Goal: Task Accomplishment & Management: Manage account settings

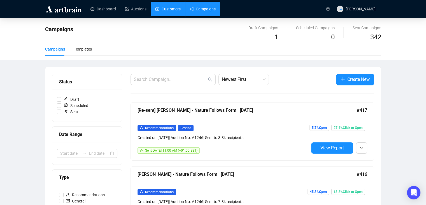
click at [161, 11] on link "Customers" at bounding box center [168, 9] width 25 height 15
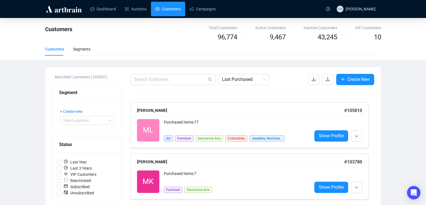
click at [146, 76] on input "text" at bounding box center [170, 79] width 73 height 7
paste input "[EMAIL_ADDRESS][DOMAIN_NAME]"
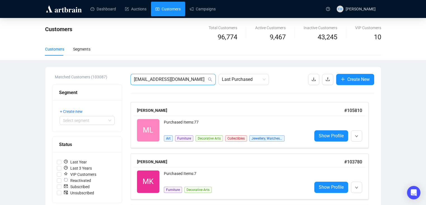
type input "[EMAIL_ADDRESS][DOMAIN_NAME]"
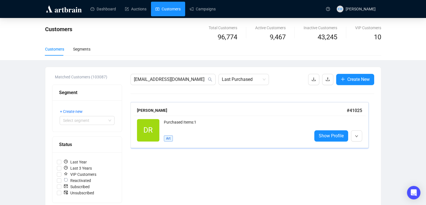
click at [215, 120] on div "Purchased Items: 1" at bounding box center [236, 124] width 144 height 11
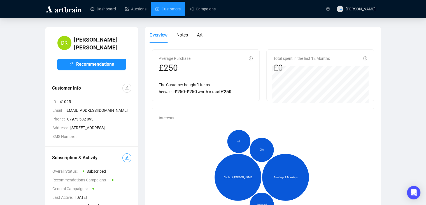
click at [129, 160] on button "button" at bounding box center [126, 157] width 9 height 9
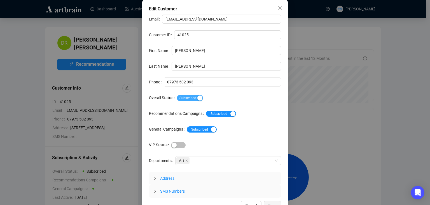
click at [187, 99] on span "Subscribed" at bounding box center [190, 98] width 26 height 6
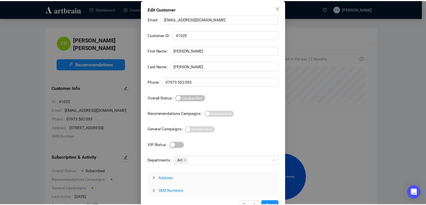
scroll to position [11, 0]
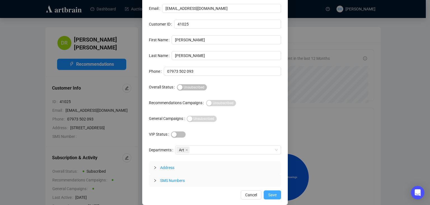
click at [268, 193] on span "Save" at bounding box center [272, 194] width 8 height 6
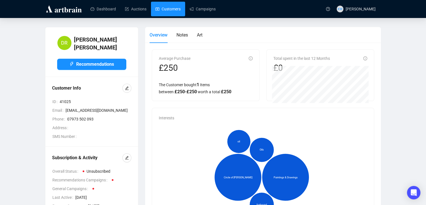
click at [166, 9] on link "Customers" at bounding box center [168, 9] width 25 height 15
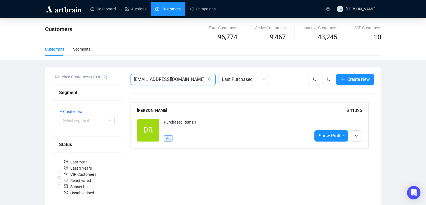
drag, startPoint x: 188, startPoint y: 82, endPoint x: 86, endPoint y: 68, distance: 102.9
paste input "[EMAIL_ADDRESS][PERSON_NAME][PERSON_NAME]"
type input "[EMAIL_ADDRESS][PERSON_NAME][PERSON_NAME][DOMAIN_NAME]"
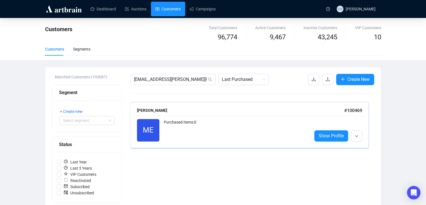
click at [171, 117] on div "ME Reactivated Purchased Items: 0 Show Profile" at bounding box center [250, 129] width 232 height 29
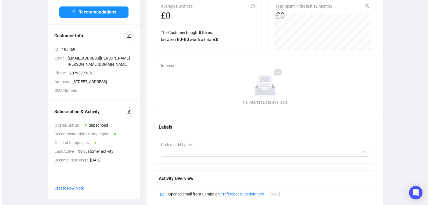
scroll to position [53, 0]
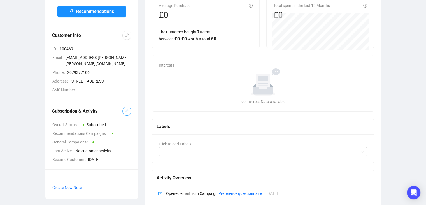
click at [127, 109] on icon "edit" at bounding box center [127, 111] width 4 height 4
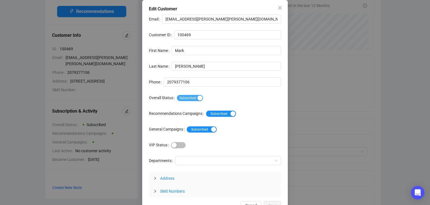
click at [191, 96] on span "Subscribed" at bounding box center [190, 98] width 26 height 6
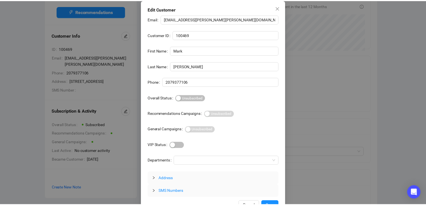
scroll to position [11, 0]
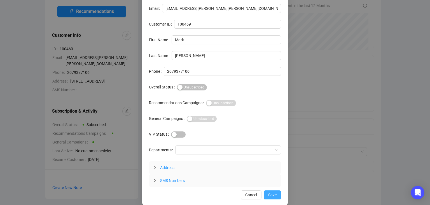
click at [271, 191] on span "Save" at bounding box center [272, 194] width 8 height 6
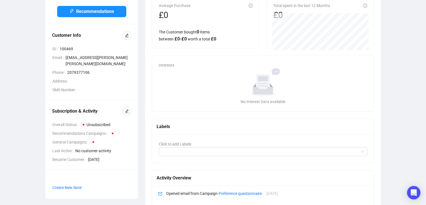
scroll to position [0, 0]
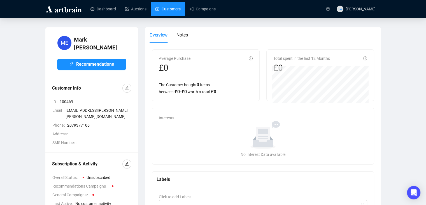
click at [170, 6] on link "Customers" at bounding box center [168, 9] width 25 height 15
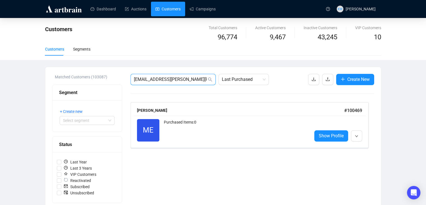
drag, startPoint x: 201, startPoint y: 79, endPoint x: 116, endPoint y: 82, distance: 84.7
paste input "stevenics@hot"
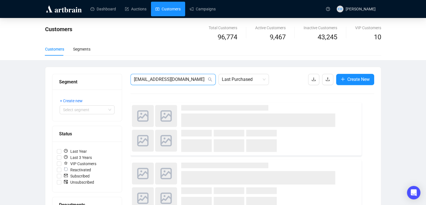
type input "[EMAIL_ADDRESS][DOMAIN_NAME]"
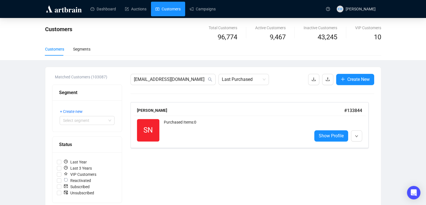
click at [156, 117] on div "SN Reactivated Purchased Items: 0 Show Profile" at bounding box center [250, 129] width 232 height 29
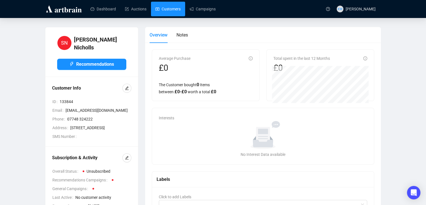
click at [170, 8] on link "Customers" at bounding box center [168, 9] width 25 height 15
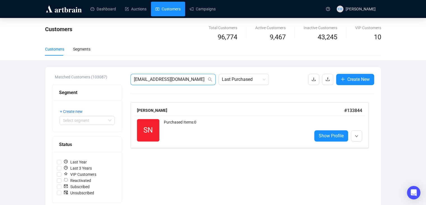
drag, startPoint x: 193, startPoint y: 80, endPoint x: 87, endPoint y: 79, distance: 105.6
paste input "carmenchianese"
type input "[EMAIL_ADDRESS][DOMAIN_NAME]"
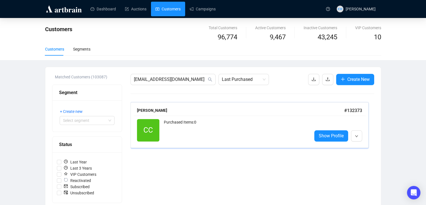
click at [184, 134] on div "Purchased Items: 0" at bounding box center [236, 130] width 144 height 22
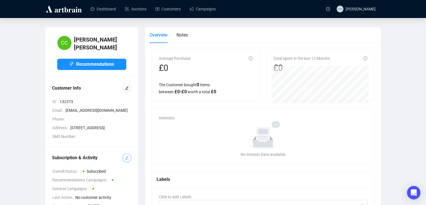
click at [130, 159] on button "button" at bounding box center [126, 157] width 9 height 9
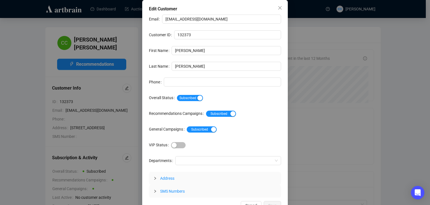
click at [184, 90] on div "Email [EMAIL_ADDRESS][DOMAIN_NAME] Customer ID 132373 First Name [PERSON_NAME] …" at bounding box center [215, 106] width 132 height 183
click at [186, 93] on div "Subscribed" at bounding box center [229, 97] width 104 height 9
click at [187, 94] on div "Subscribed" at bounding box center [229, 97] width 104 height 6
click at [189, 95] on span "Subscribed" at bounding box center [190, 98] width 26 height 6
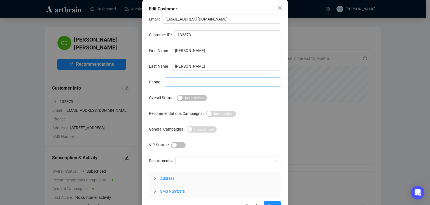
scroll to position [11, 0]
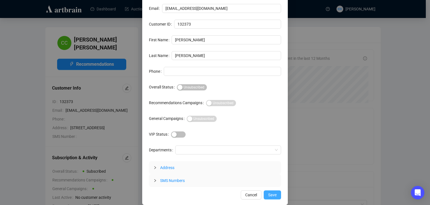
click at [268, 194] on span "Save" at bounding box center [272, 194] width 8 height 6
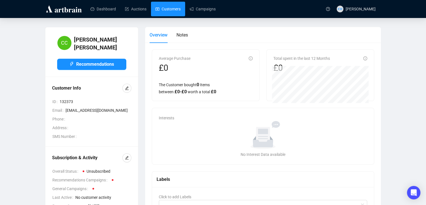
click at [159, 13] on link "Customers" at bounding box center [168, 9] width 25 height 15
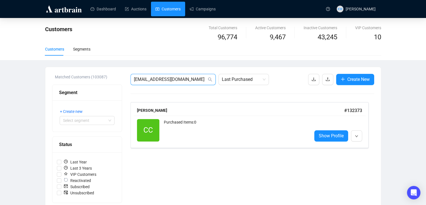
drag, startPoint x: 198, startPoint y: 80, endPoint x: 66, endPoint y: 78, distance: 132.0
paste input "hristopher.[PERSON_NAME]@talk21"
type input "[PERSON_NAME][EMAIL_ADDRESS][PERSON_NAME][DOMAIN_NAME]"
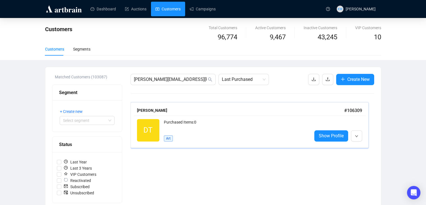
click at [191, 114] on div "[PERSON_NAME] # 106309" at bounding box center [250, 110] width 232 height 11
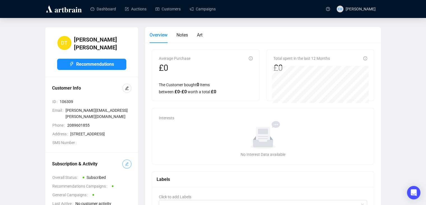
click at [129, 162] on icon "edit" at bounding box center [127, 164] width 4 height 4
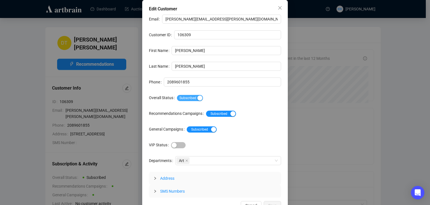
click at [190, 98] on span "Subscribed" at bounding box center [190, 98] width 26 height 6
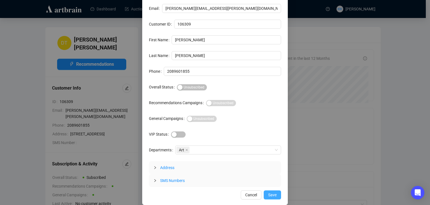
click at [270, 194] on span "Save" at bounding box center [272, 194] width 8 height 6
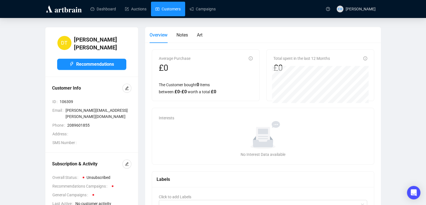
click at [163, 10] on link "Customers" at bounding box center [168, 9] width 25 height 15
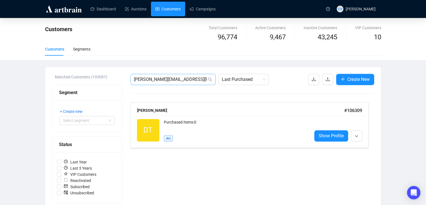
drag, startPoint x: 192, startPoint y: 74, endPoint x: 162, endPoint y: 73, distance: 30.6
click at [162, 74] on span "[PERSON_NAME][EMAIL_ADDRESS][PERSON_NAME][DOMAIN_NAME]" at bounding box center [173, 79] width 85 height 11
drag, startPoint x: 162, startPoint y: 73, endPoint x: 165, endPoint y: 76, distance: 4.2
click at [165, 76] on span "[PERSON_NAME][EMAIL_ADDRESS][PERSON_NAME][DOMAIN_NAME]" at bounding box center [173, 79] width 85 height 11
click at [165, 76] on input "[PERSON_NAME][EMAIL_ADDRESS][PERSON_NAME][DOMAIN_NAME]" at bounding box center [170, 79] width 73 height 7
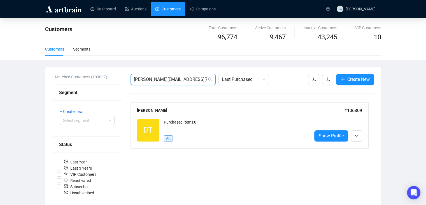
click at [165, 76] on input "[PERSON_NAME][EMAIL_ADDRESS][PERSON_NAME][DOMAIN_NAME]" at bounding box center [170, 79] width 73 height 7
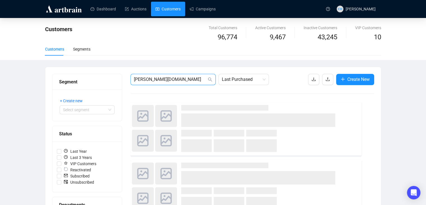
click at [165, 76] on input "[PERSON_NAME][DOMAIN_NAME]" at bounding box center [170, 79] width 73 height 7
click at [165, 77] on input "[PERSON_NAME]..com" at bounding box center [170, 79] width 73 height 7
type input "c"
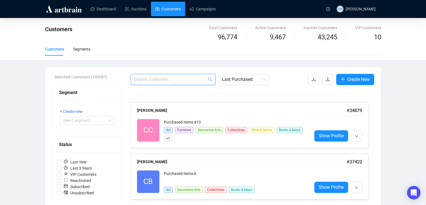
paste input "[EMAIL_ADDRESS][DOMAIN_NAME]"
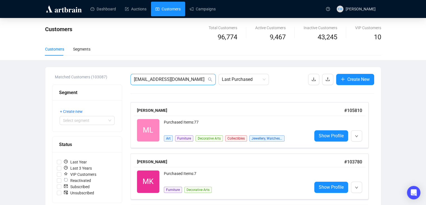
type input "[EMAIL_ADDRESS][DOMAIN_NAME]"
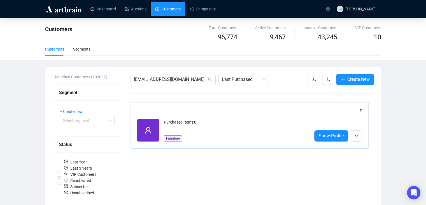
click at [218, 131] on div "Purchased Items: 0 Furniture" at bounding box center [236, 130] width 144 height 22
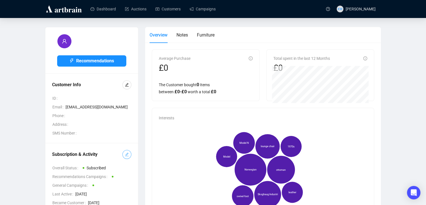
click at [125, 154] on icon "edit" at bounding box center [127, 154] width 4 height 4
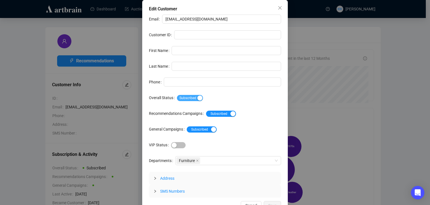
click at [187, 97] on span "Subscribed" at bounding box center [190, 98] width 26 height 6
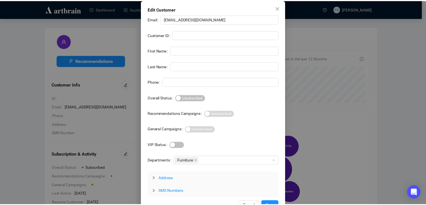
scroll to position [11, 0]
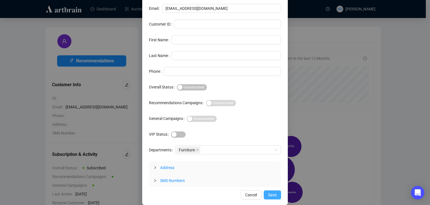
click at [275, 193] on span "Save" at bounding box center [272, 194] width 8 height 6
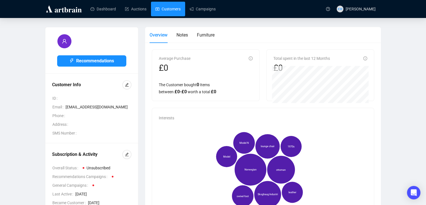
click at [173, 11] on link "Customers" at bounding box center [168, 9] width 25 height 15
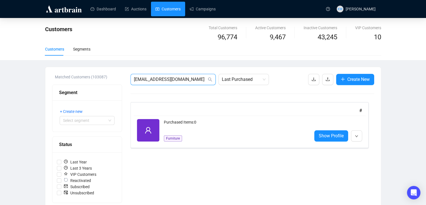
drag, startPoint x: 159, startPoint y: 76, endPoint x: 92, endPoint y: 67, distance: 68.5
paste input "[EMAIL_ADDRESS]"
type input "[EMAIL_ADDRESS][DOMAIN_NAME]"
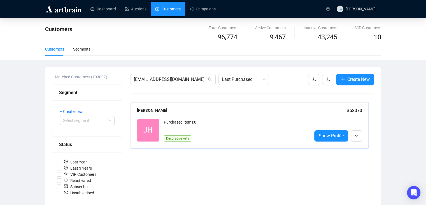
click at [161, 105] on div "[PERSON_NAME] # 58070" at bounding box center [250, 110] width 232 height 11
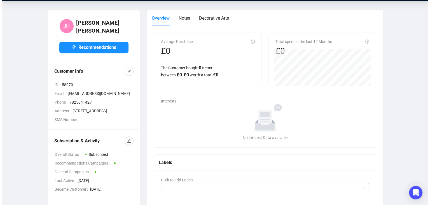
scroll to position [17, 0]
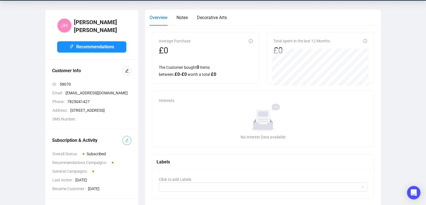
click at [124, 140] on button "button" at bounding box center [126, 140] width 9 height 9
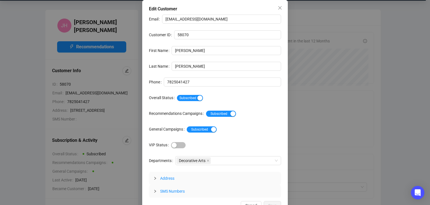
click at [192, 102] on div "Email [EMAIL_ADDRESS][DOMAIN_NAME] Customer ID 58070 First Name [PERSON_NAME] N…" at bounding box center [215, 106] width 132 height 183
click at [191, 99] on span "Subscribed" at bounding box center [190, 98] width 26 height 6
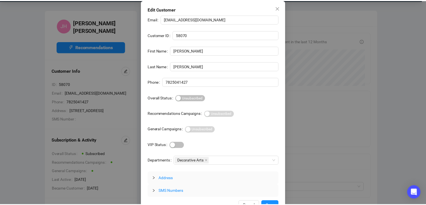
scroll to position [11, 0]
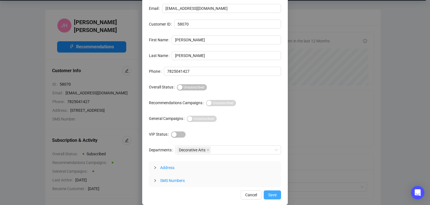
click at [275, 194] on button "Save" at bounding box center [272, 194] width 17 height 9
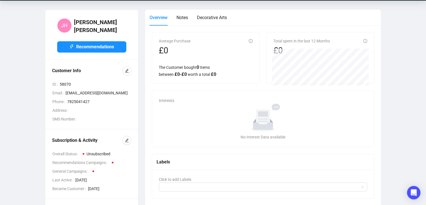
scroll to position [0, 0]
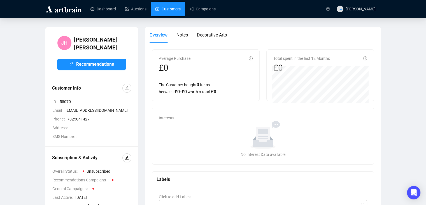
click at [176, 13] on link "Customers" at bounding box center [168, 9] width 25 height 15
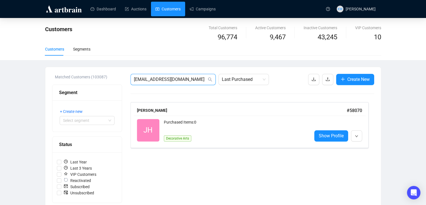
drag, startPoint x: 186, startPoint y: 82, endPoint x: 66, endPoint y: 89, distance: 120.1
paste input "[EMAIL_ADDRESS]"
type input "[EMAIL_ADDRESS][DOMAIN_NAME]"
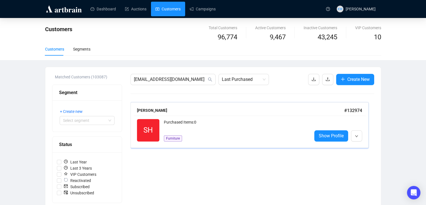
click at [188, 119] on div "Purchased Items: 0" at bounding box center [236, 124] width 144 height 11
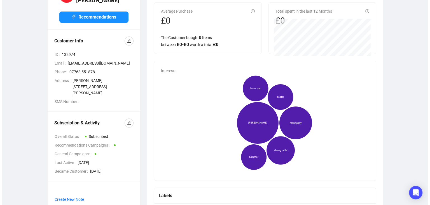
scroll to position [48, 0]
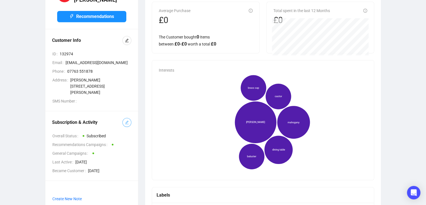
click at [127, 124] on icon "edit" at bounding box center [127, 122] width 4 height 4
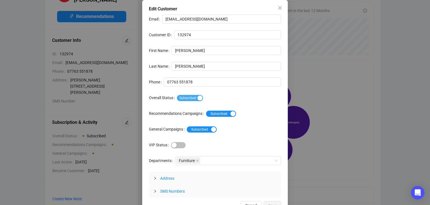
click at [191, 97] on span "Subscribed" at bounding box center [190, 98] width 26 height 6
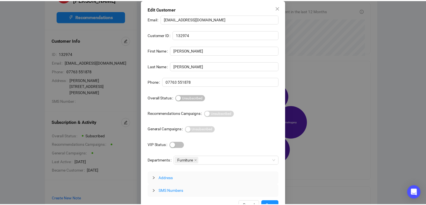
scroll to position [11, 0]
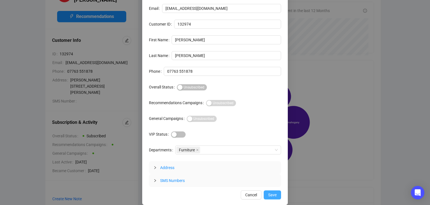
click at [270, 194] on span "Save" at bounding box center [272, 194] width 8 height 6
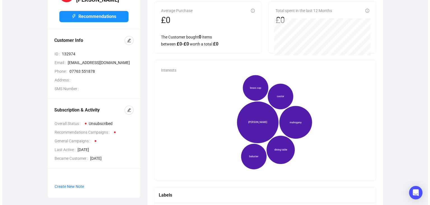
scroll to position [0, 0]
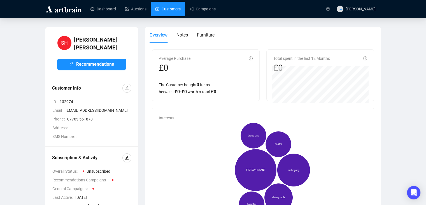
click at [171, 12] on link "Customers" at bounding box center [168, 9] width 25 height 15
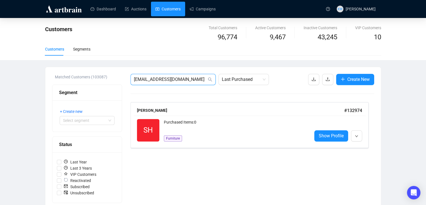
drag, startPoint x: 135, startPoint y: 81, endPoint x: 61, endPoint y: 76, distance: 74.7
paste input "zanna@btinternet"
type input "[EMAIL_ADDRESS][DOMAIN_NAME]"
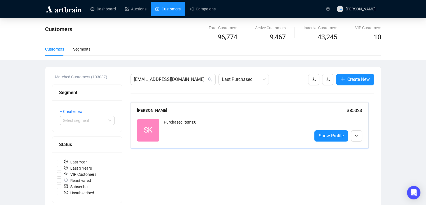
click at [177, 126] on div "Purchased Items: 0" at bounding box center [236, 130] width 144 height 22
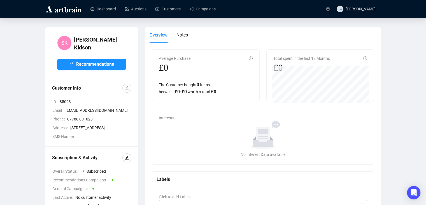
click at [122, 160] on div "Subscription & Activity Overall Status Subscribed Recommendations Campaigns Gen…" at bounding box center [91, 180] width 93 height 69
click at [126, 159] on icon "edit" at bounding box center [127, 158] width 4 height 4
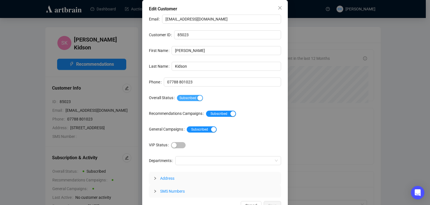
click at [189, 97] on span "Subscribed" at bounding box center [190, 98] width 26 height 6
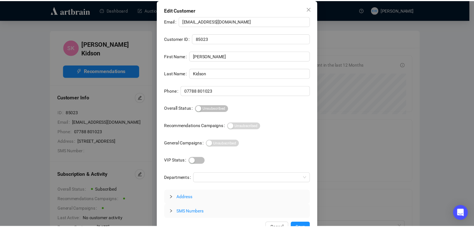
scroll to position [11, 0]
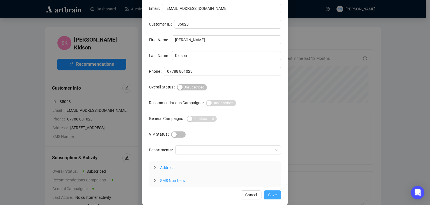
click at [271, 194] on span "Save" at bounding box center [272, 194] width 8 height 6
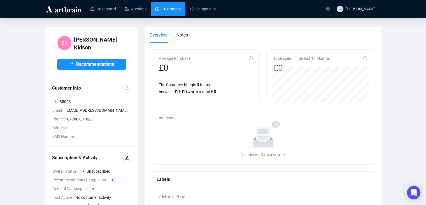
click at [163, 10] on link "Customers" at bounding box center [168, 9] width 25 height 15
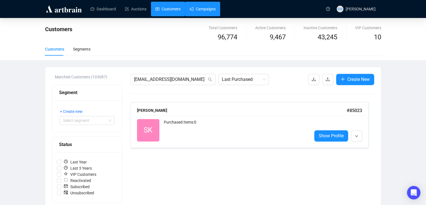
click at [198, 10] on link "Campaigns" at bounding box center [203, 9] width 26 height 15
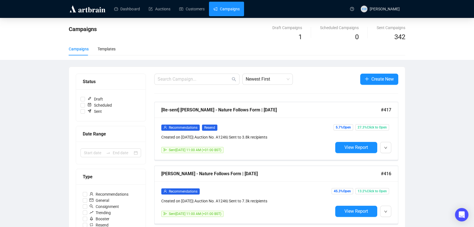
drag, startPoint x: 416, startPoint y: 1, endPoint x: 48, endPoint y: 124, distance: 388.0
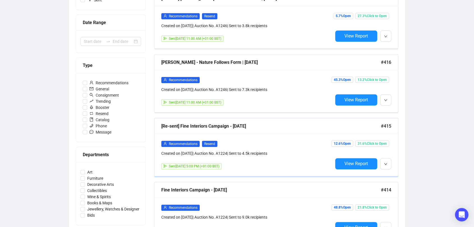
scroll to position [78, 0]
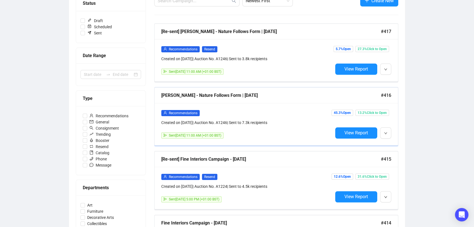
click at [258, 108] on div "Recommendations Created on [DATE] | Auction No. A1246 | Sent to 7.3k recipients…" at bounding box center [275, 124] width 243 height 42
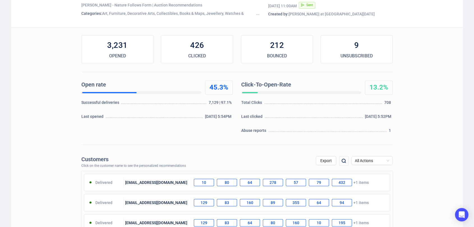
scroll to position [56, 0]
click at [375, 161] on span "All Actions" at bounding box center [371, 160] width 34 height 8
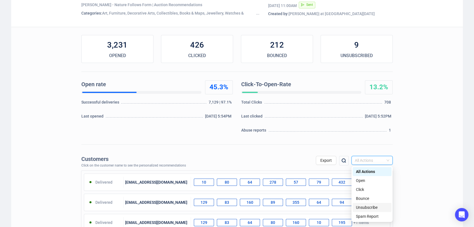
click at [369, 194] on div "Unsubscribe" at bounding box center [372, 208] width 32 height 6
